Goal: Information Seeking & Learning: Learn about a topic

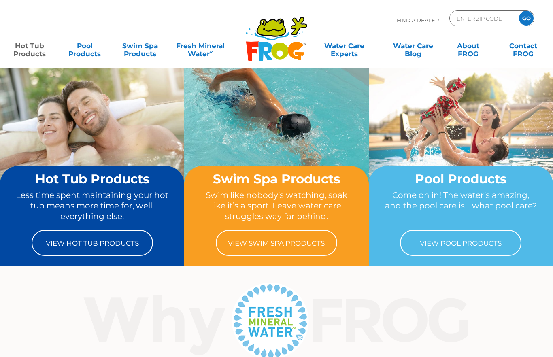
click at [17, 46] on link "Hot Tub Products" at bounding box center [29, 46] width 43 height 16
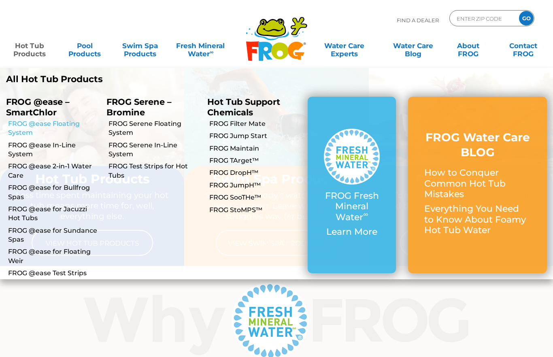
click at [19, 128] on link "FROG @ease Floating System" at bounding box center [54, 128] width 92 height 18
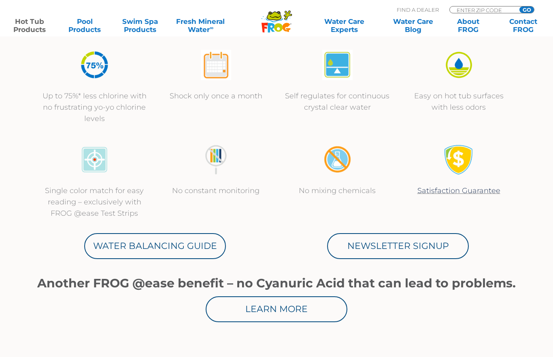
scroll to position [295, 0]
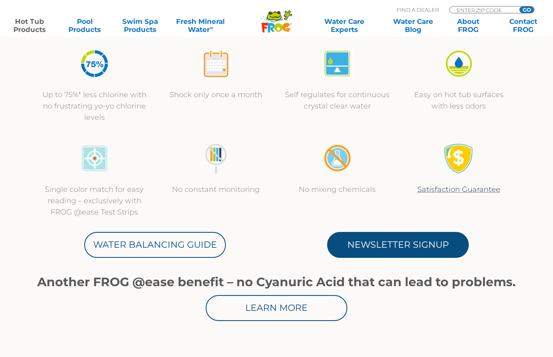
click at [391, 240] on link "Newsletter Signup" at bounding box center [398, 245] width 142 height 26
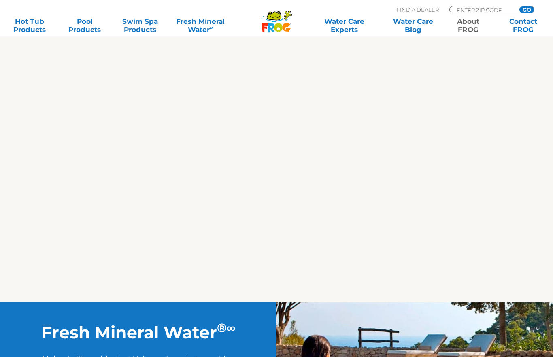
scroll to position [819, 0]
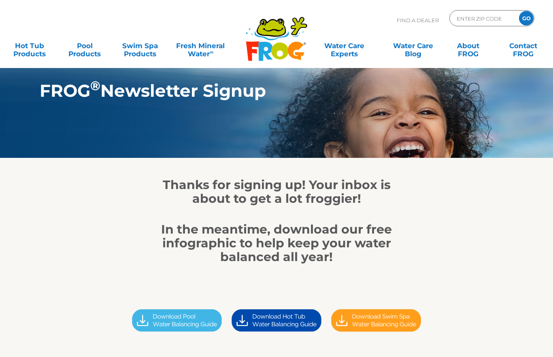
click at [285, 316] on img at bounding box center [277, 320] width 100 height 28
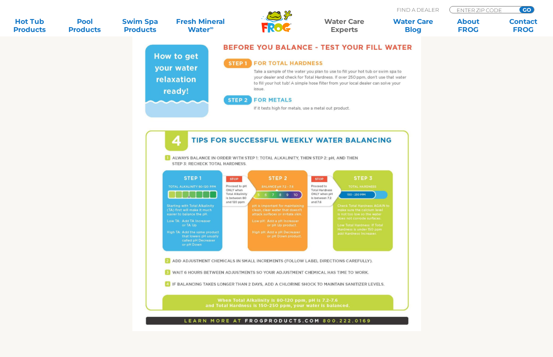
scroll to position [475, 0]
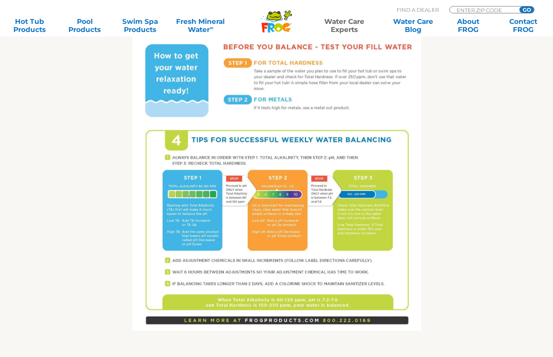
click at [197, 234] on img at bounding box center [276, 144] width 289 height 374
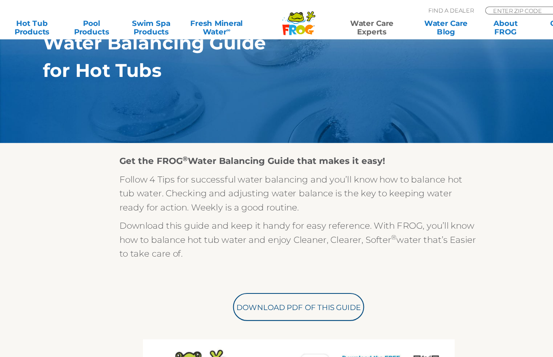
scroll to position [0, 0]
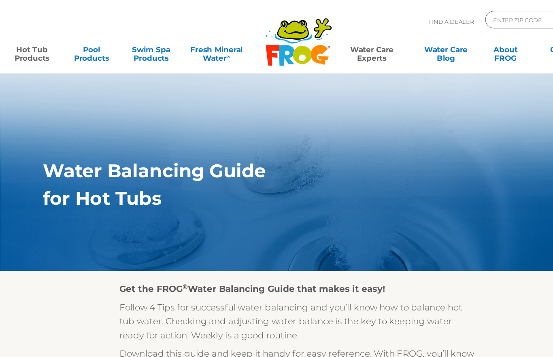
click at [26, 49] on link "Hot Tub Products" at bounding box center [29, 46] width 43 height 16
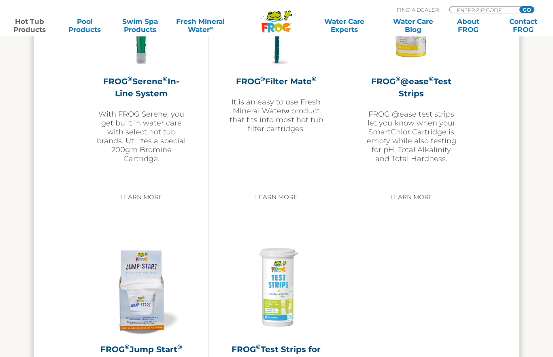
scroll to position [1790, 0]
click at [427, 145] on p "FROG @ease test strips let you know when your SmartChlor Cartridge is empty whi…" at bounding box center [411, 136] width 94 height 53
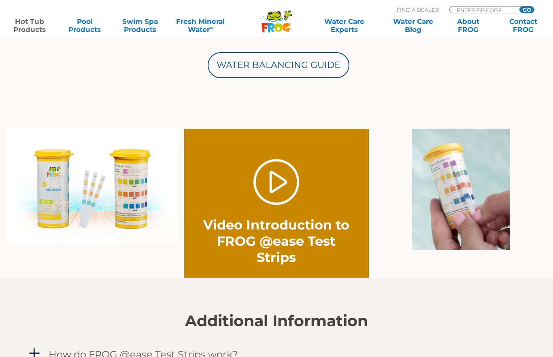
scroll to position [489, 0]
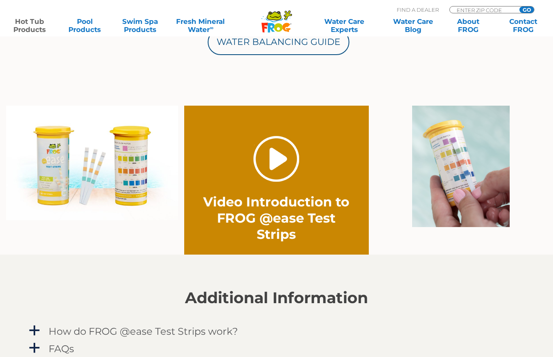
click at [274, 164] on link "." at bounding box center [276, 159] width 46 height 46
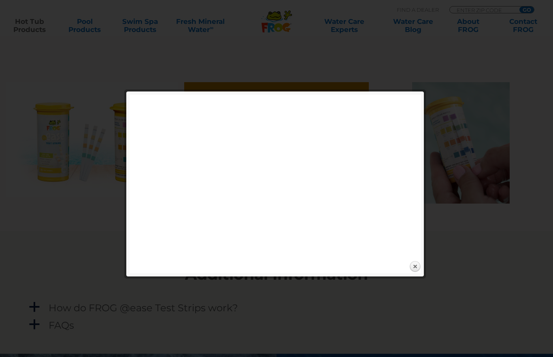
scroll to position [511, 0]
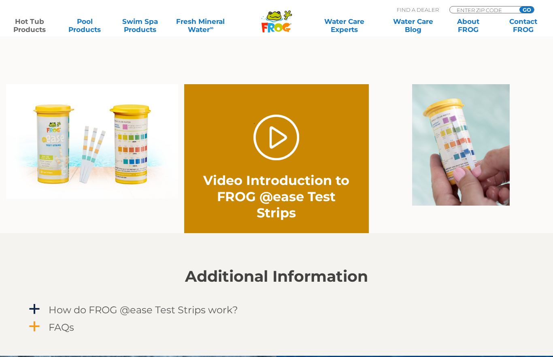
click at [57, 328] on h4 "FAQs" at bounding box center [61, 327] width 25 height 11
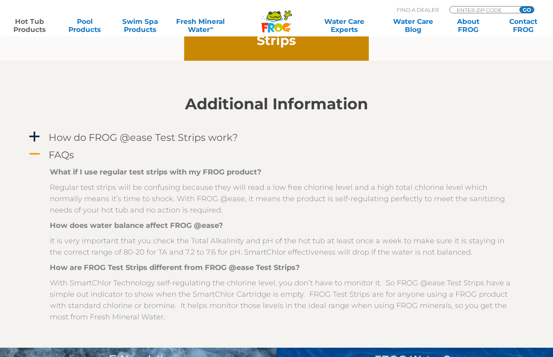
scroll to position [666, 0]
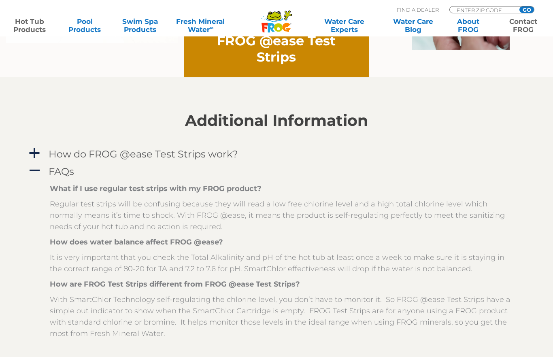
click at [523, 30] on link "Contact FROG" at bounding box center [523, 25] width 43 height 16
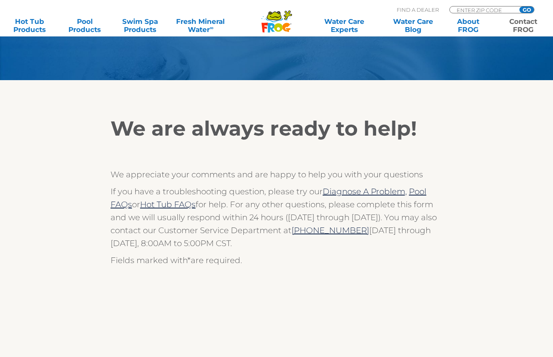
scroll to position [80, 0]
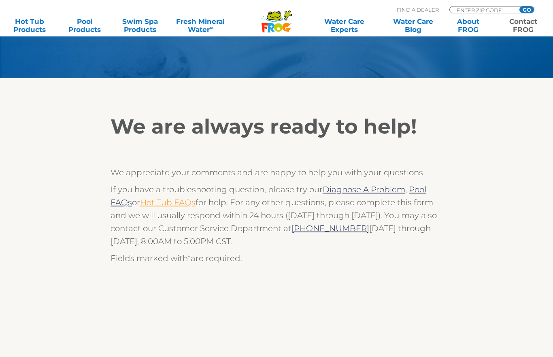
click at [174, 206] on link "Hot Tub FAQs" at bounding box center [167, 202] width 55 height 10
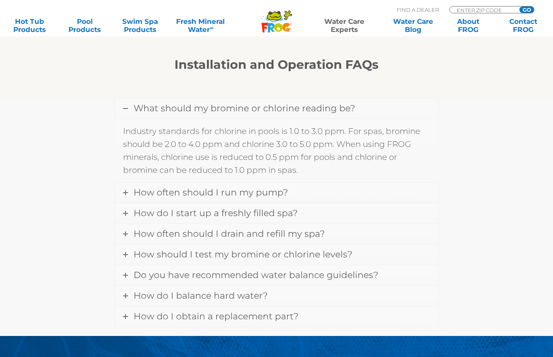
scroll to position [974, 0]
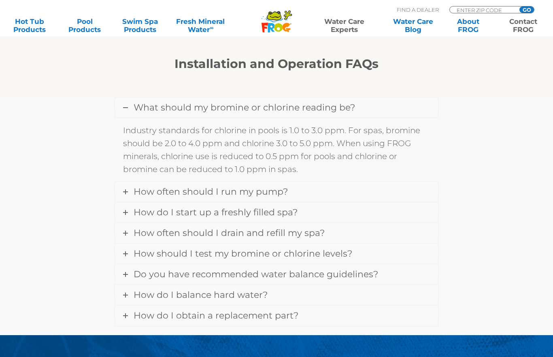
click at [516, 29] on link "Contact FROG" at bounding box center [523, 25] width 43 height 16
